Goal: Task Accomplishment & Management: Manage account settings

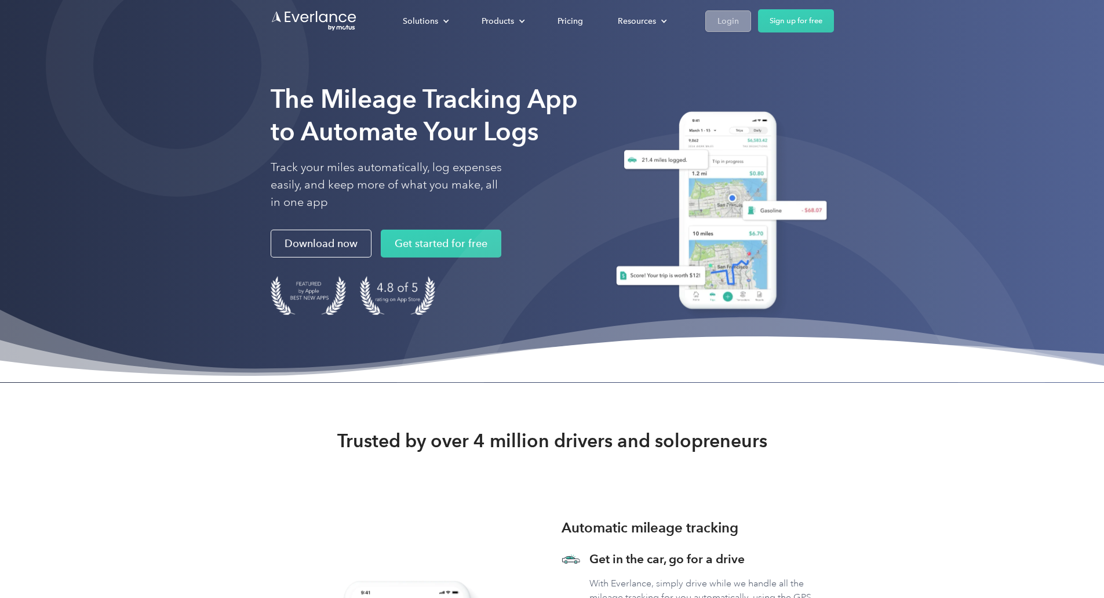
click at [739, 20] on div "Login" at bounding box center [728, 21] width 21 height 14
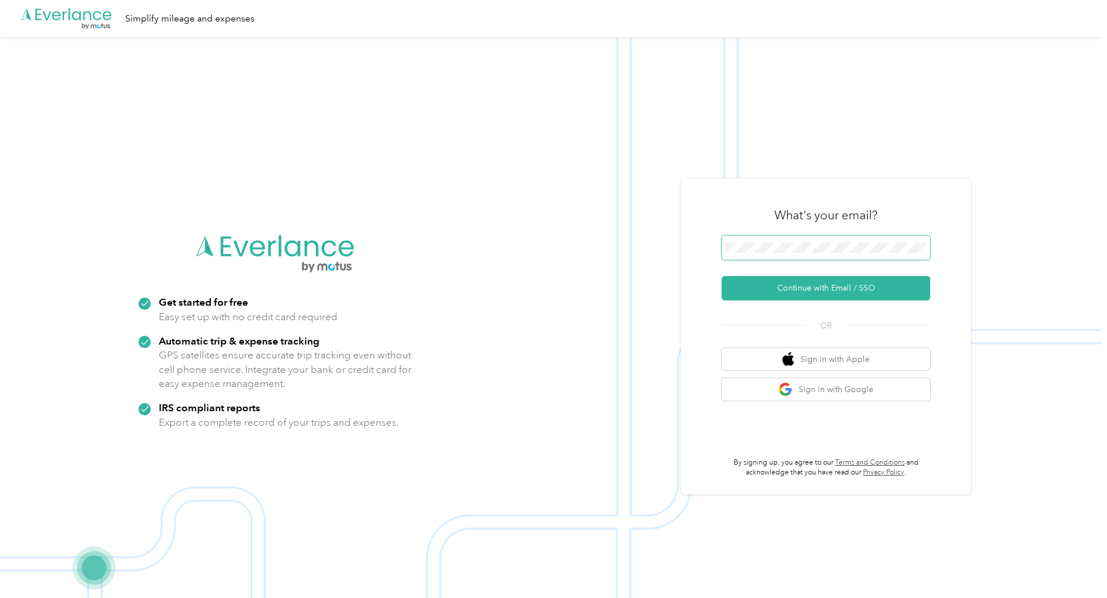
click at [767, 241] on span at bounding box center [826, 247] width 209 height 24
click at [776, 385] on button "Sign in with Google" at bounding box center [826, 389] width 209 height 23
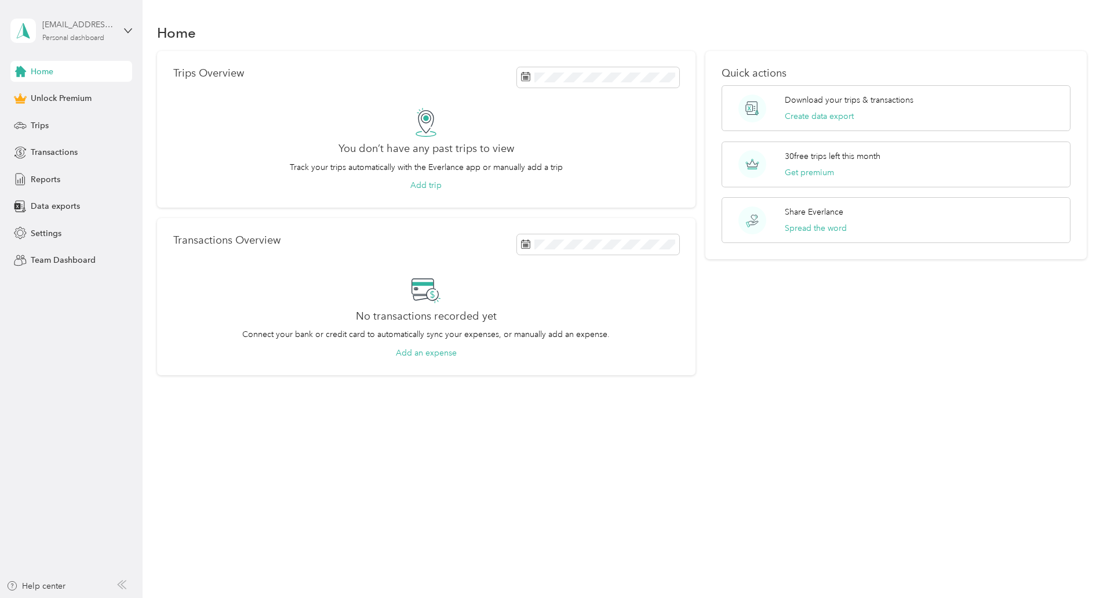
click at [92, 29] on div "[EMAIL_ADDRESS][DOMAIN_NAME]" at bounding box center [78, 25] width 72 height 12
click at [100, 95] on div "Log out" at bounding box center [133, 95] width 228 height 20
